Goal: Transaction & Acquisition: Purchase product/service

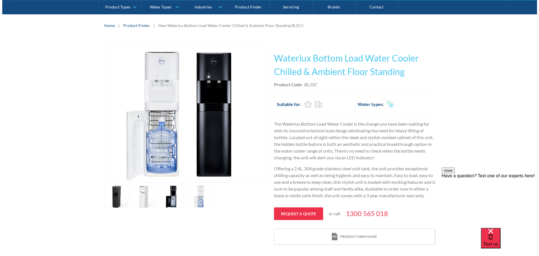
scroll to position [84, 0]
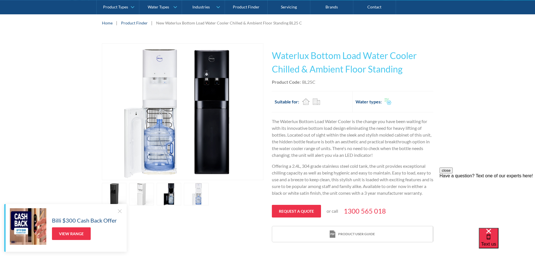
click at [144, 193] on link "open lightbox" at bounding box center [141, 194] width 25 height 22
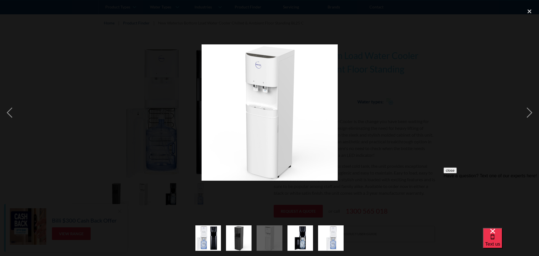
click at [213, 235] on img "show item 1 of 5" at bounding box center [208, 238] width 26 height 26
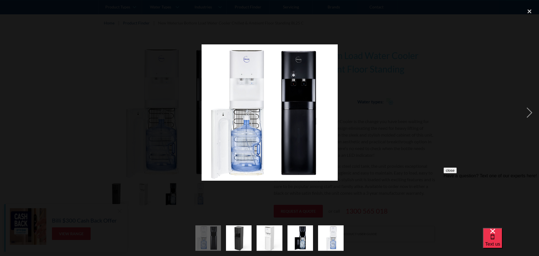
click at [233, 237] on img "show item 2 of 5" at bounding box center [239, 238] width 26 height 26
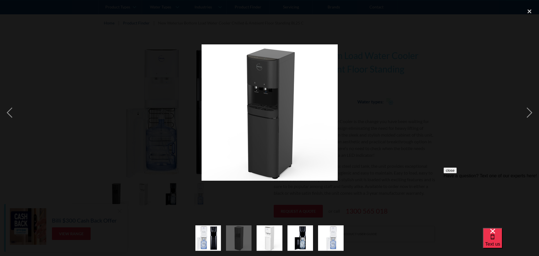
click at [272, 240] on img "show item 3 of 5" at bounding box center [270, 238] width 26 height 26
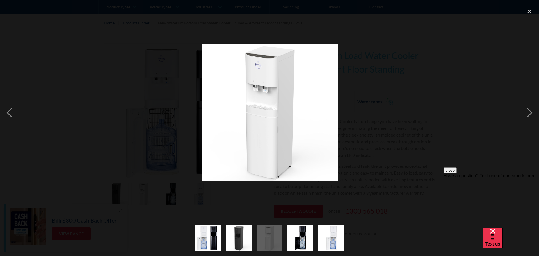
click at [300, 240] on img "show item 4 of 5" at bounding box center [301, 238] width 26 height 26
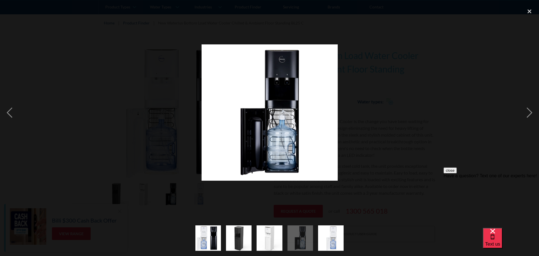
click at [332, 240] on img "show item 5 of 5" at bounding box center [331, 238] width 26 height 26
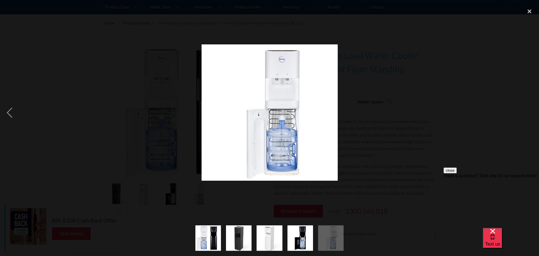
click at [301, 238] on img "show item 4 of 5" at bounding box center [301, 238] width 26 height 26
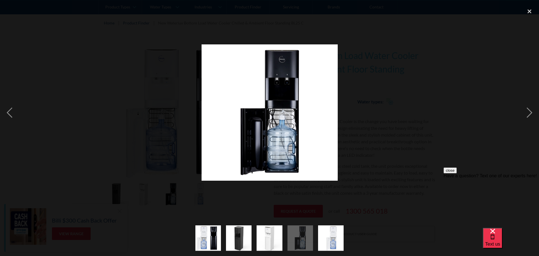
click at [242, 239] on img "show item 2 of 5" at bounding box center [239, 238] width 26 height 26
